Goal: Browse casually: Explore the website without a specific task or goal

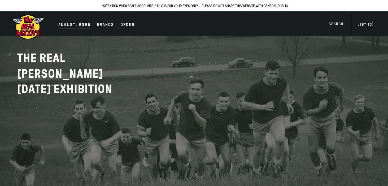
click at [68, 26] on div "AUGUST. 2025" at bounding box center [74, 24] width 32 height 7
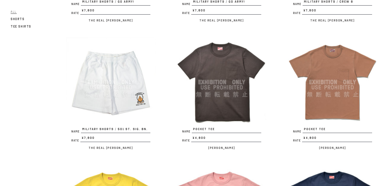
scroll to position [979, 0]
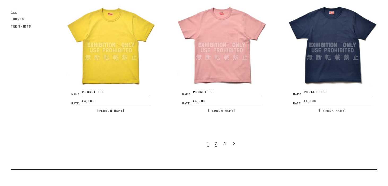
click at [216, 141] on span "2" at bounding box center [216, 143] width 2 height 5
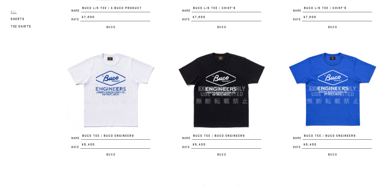
scroll to position [1052, 0]
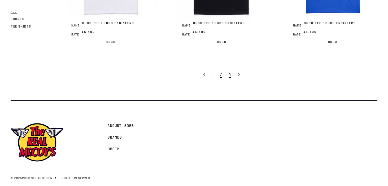
click at [231, 71] on link "3" at bounding box center [230, 74] width 8 height 11
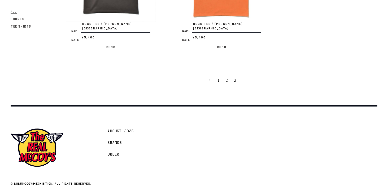
scroll to position [405, 0]
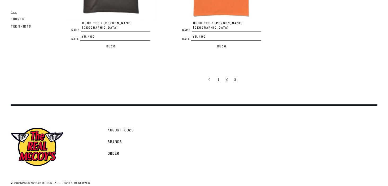
click at [224, 74] on link "2" at bounding box center [227, 79] width 8 height 11
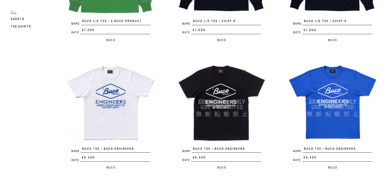
scroll to position [1052, 0]
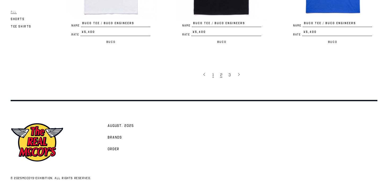
click at [214, 72] on span "1" at bounding box center [213, 74] width 1 height 5
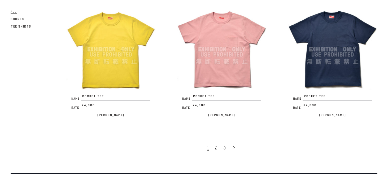
scroll to position [991, 0]
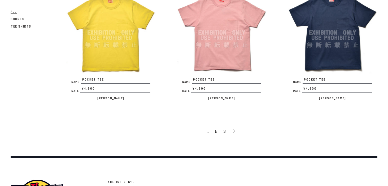
click at [225, 129] on span "3" at bounding box center [225, 131] width 2 height 5
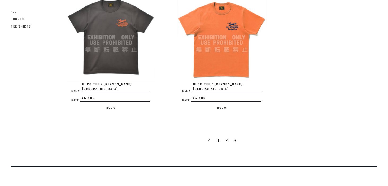
scroll to position [343, 0]
click at [225, 135] on link "2" at bounding box center [227, 140] width 8 height 11
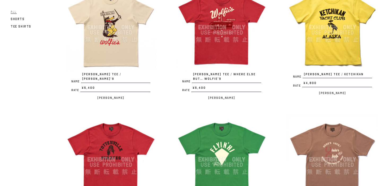
scroll to position [222, 0]
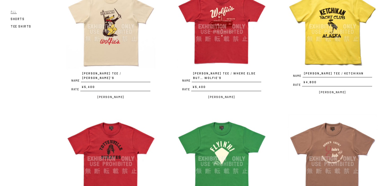
click at [129, 34] on img at bounding box center [111, 27] width 90 height 90
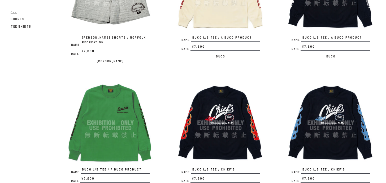
scroll to position [776, 0]
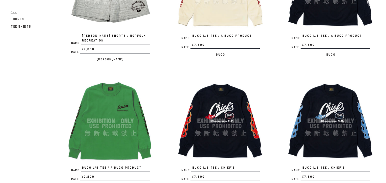
click at [221, 106] on img at bounding box center [220, 120] width 89 height 89
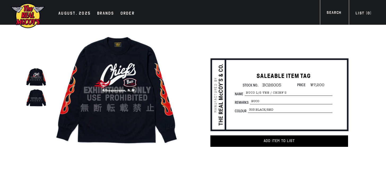
click at [41, 103] on img at bounding box center [36, 97] width 21 height 21
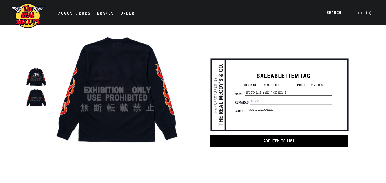
click at [40, 78] on img at bounding box center [36, 76] width 21 height 21
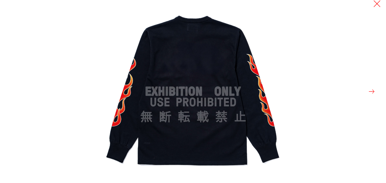
click at [378, 6] on button at bounding box center [376, 3] width 7 height 7
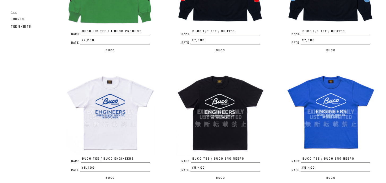
scroll to position [1051, 0]
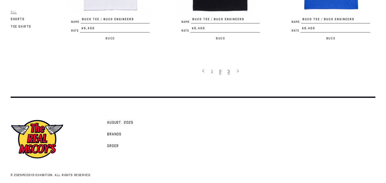
click at [231, 66] on link "3" at bounding box center [229, 71] width 8 height 11
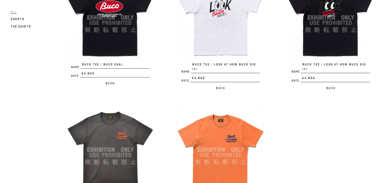
scroll to position [407, 0]
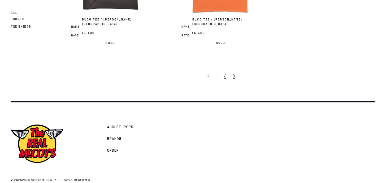
click at [225, 73] on span "2" at bounding box center [225, 75] width 2 height 5
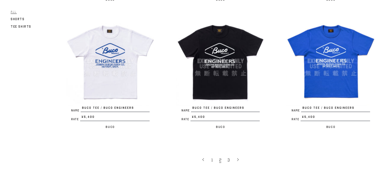
scroll to position [964, 0]
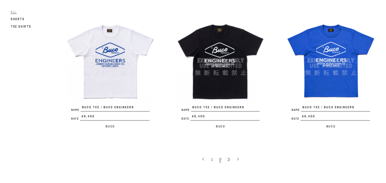
click at [343, 44] on img at bounding box center [330, 60] width 89 height 89
click at [221, 63] on img at bounding box center [220, 60] width 89 height 89
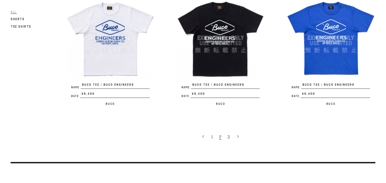
scroll to position [981, 0]
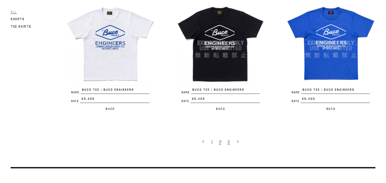
click at [228, 139] on span "3" at bounding box center [229, 141] width 2 height 5
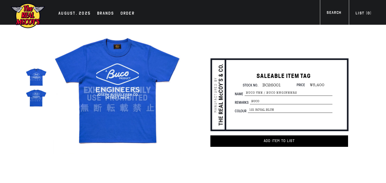
click at [33, 98] on img at bounding box center [36, 97] width 21 height 21
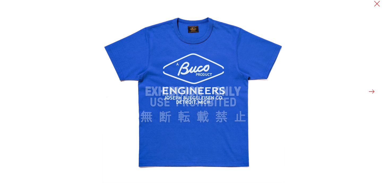
click at [372, 89] on button at bounding box center [371, 91] width 7 height 7
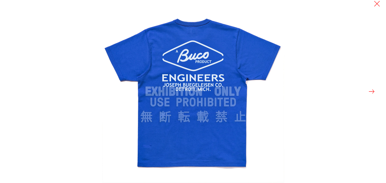
click at [372, 89] on button at bounding box center [371, 91] width 7 height 7
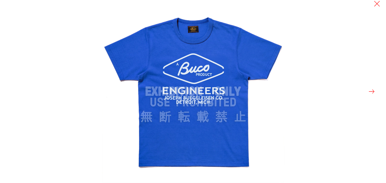
click at [372, 89] on button at bounding box center [371, 91] width 7 height 7
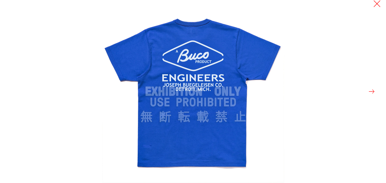
click at [379, 7] on button at bounding box center [376, 3] width 7 height 7
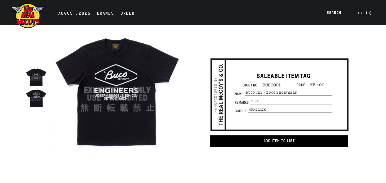
click at [37, 98] on img at bounding box center [36, 97] width 21 height 21
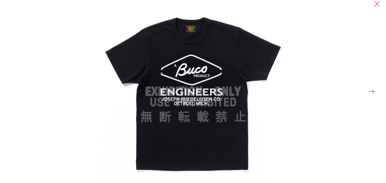
click at [370, 92] on button at bounding box center [371, 91] width 7 height 7
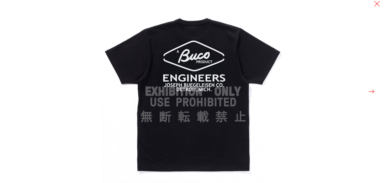
click at [370, 92] on button at bounding box center [371, 91] width 7 height 7
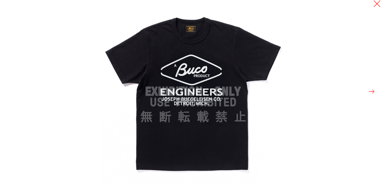
click at [377, 5] on button at bounding box center [376, 3] width 7 height 7
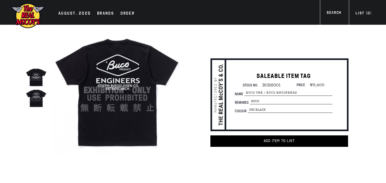
click at [40, 79] on img at bounding box center [36, 76] width 21 height 21
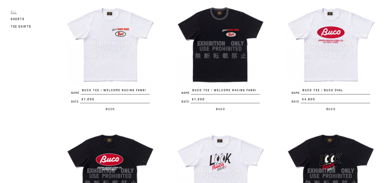
scroll to position [312, 0]
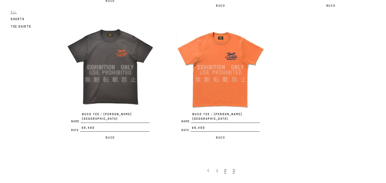
click at [227, 165] on link "2" at bounding box center [226, 170] width 8 height 11
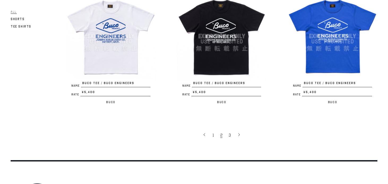
scroll to position [993, 0]
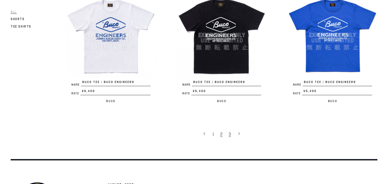
click at [231, 129] on link "3" at bounding box center [230, 133] width 8 height 11
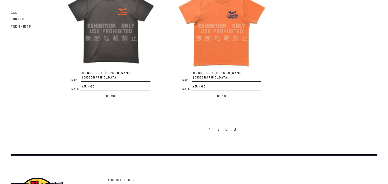
scroll to position [358, 0]
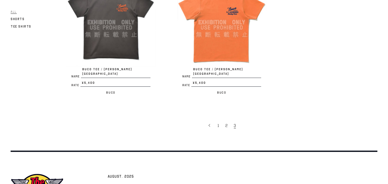
click at [89, 18] on img at bounding box center [111, 22] width 90 height 90
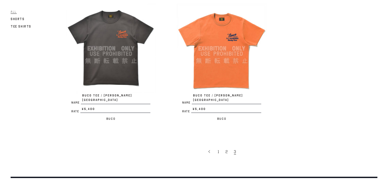
scroll to position [331, 0]
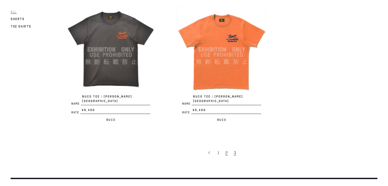
click at [226, 150] on span "2" at bounding box center [227, 152] width 2 height 5
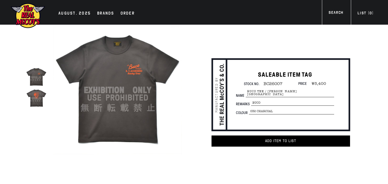
click at [39, 100] on img at bounding box center [36, 98] width 21 height 21
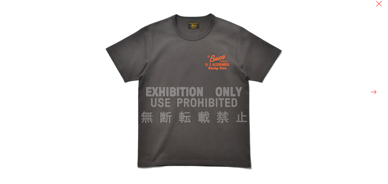
click at [375, 93] on button at bounding box center [373, 91] width 7 height 7
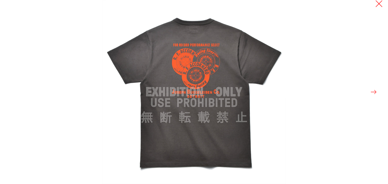
click at [382, 5] on button at bounding box center [378, 3] width 7 height 7
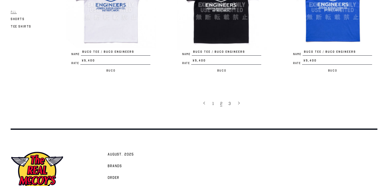
scroll to position [1029, 0]
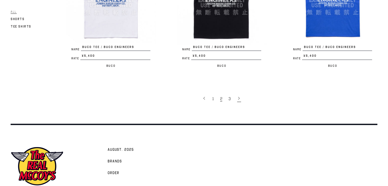
click at [239, 97] on icon at bounding box center [239, 99] width 4 height 4
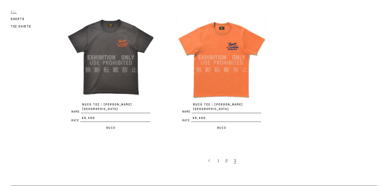
scroll to position [319, 0]
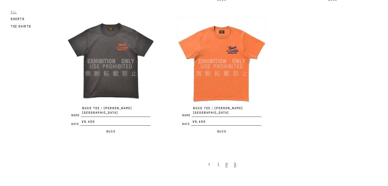
click at [225, 159] on link "2" at bounding box center [227, 164] width 8 height 11
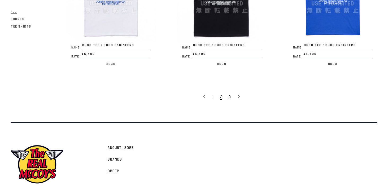
scroll to position [1031, 0]
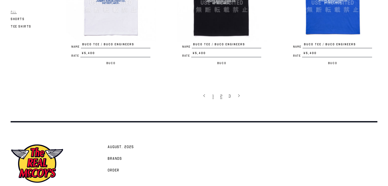
click at [215, 92] on link "1" at bounding box center [214, 95] width 8 height 11
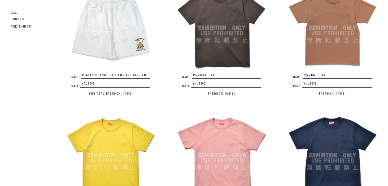
scroll to position [869, 0]
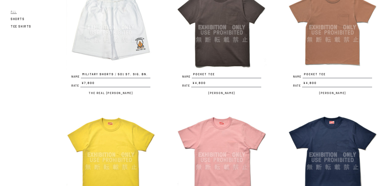
click at [117, 119] on img at bounding box center [111, 155] width 90 height 90
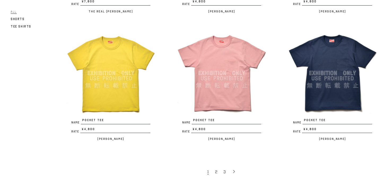
scroll to position [950, 0]
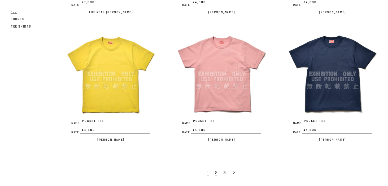
click at [219, 168] on link "2" at bounding box center [217, 172] width 8 height 11
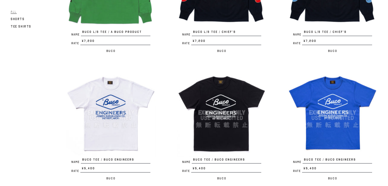
scroll to position [916, 0]
